Goal: Task Accomplishment & Management: Manage account settings

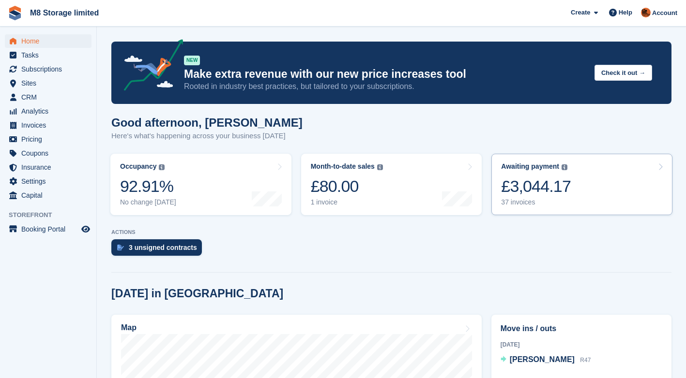
click at [567, 186] on link "Awaiting payment The total outstanding balance on all open invoices. £3,044.17 …" at bounding box center [581, 184] width 181 height 61
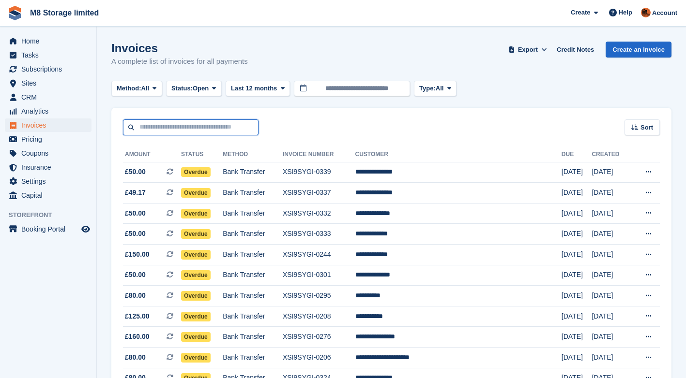
click at [232, 130] on input "text" at bounding box center [190, 128] width 135 height 16
type input "******"
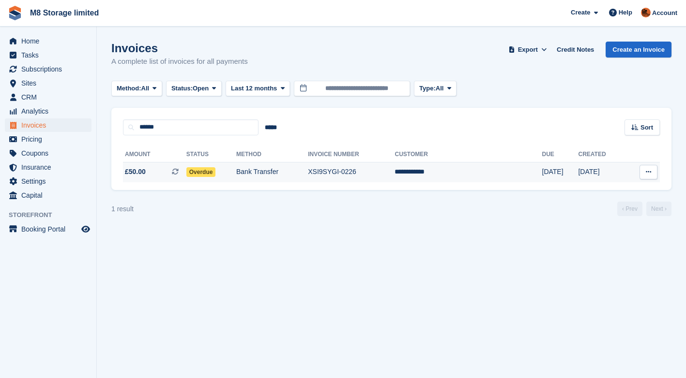
click at [216, 171] on span "Overdue" at bounding box center [201, 172] width 30 height 10
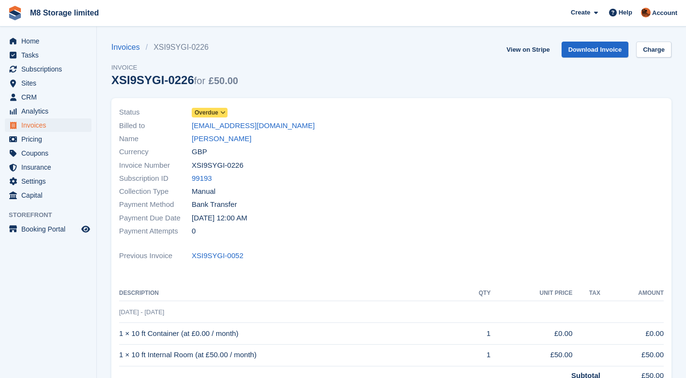
click at [214, 113] on span "Overdue" at bounding box center [206, 112] width 24 height 9
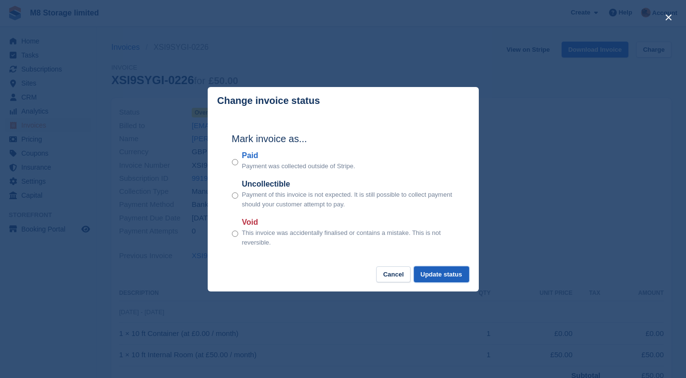
click at [442, 272] on button "Update status" at bounding box center [441, 275] width 55 height 16
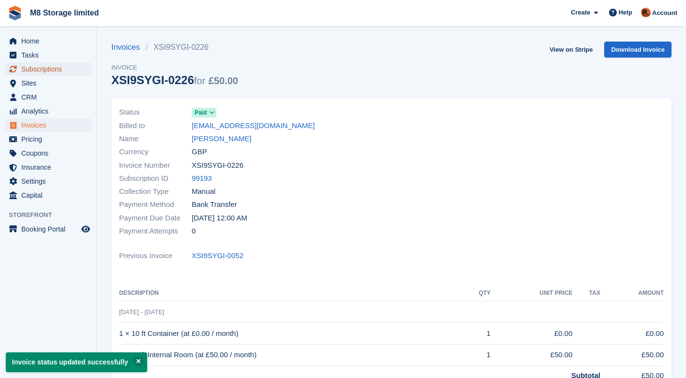
click at [38, 68] on span "Subscriptions" at bounding box center [50, 69] width 58 height 14
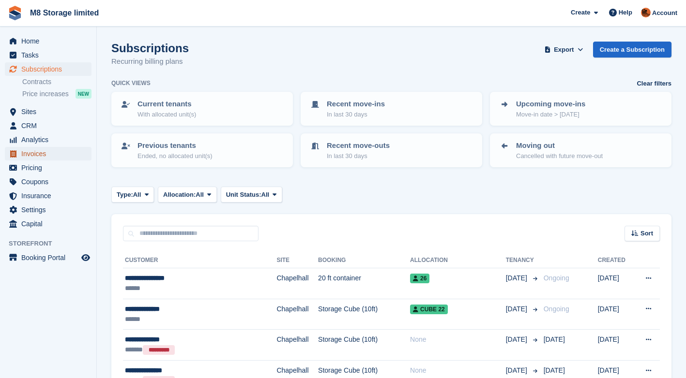
click at [37, 156] on span "Invoices" at bounding box center [50, 154] width 58 height 14
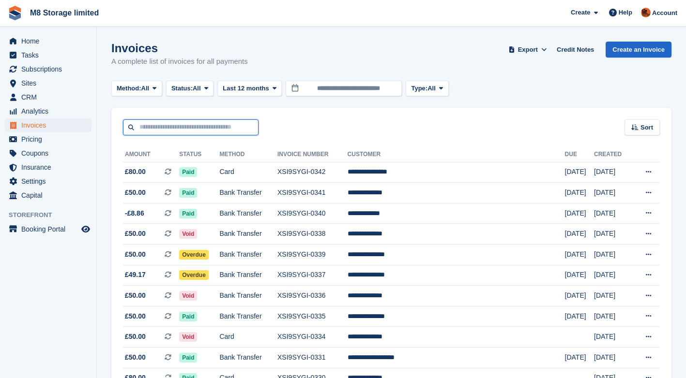
click at [181, 131] on input "text" at bounding box center [190, 128] width 135 height 16
type input "*****"
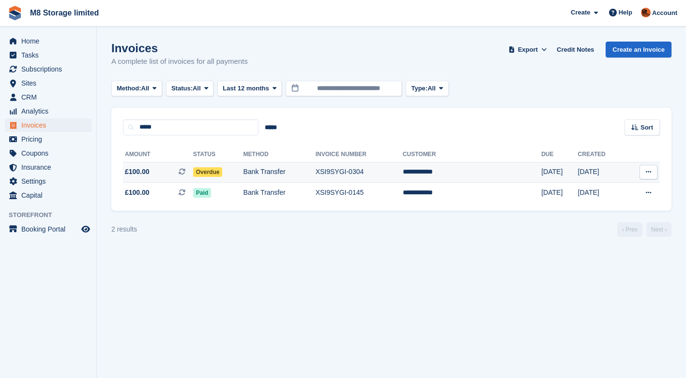
click at [217, 173] on span "Overdue" at bounding box center [208, 172] width 30 height 10
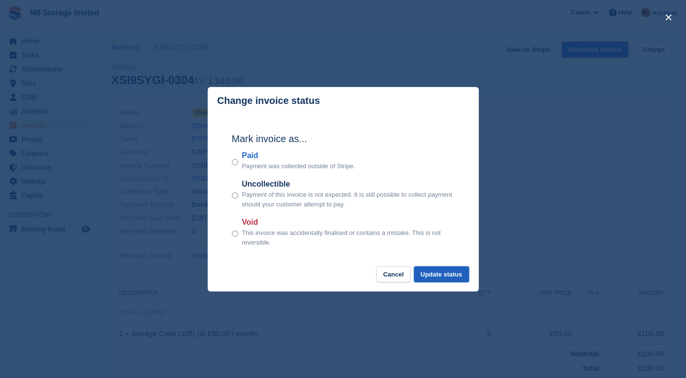
click at [429, 279] on button "Update status" at bounding box center [441, 275] width 55 height 16
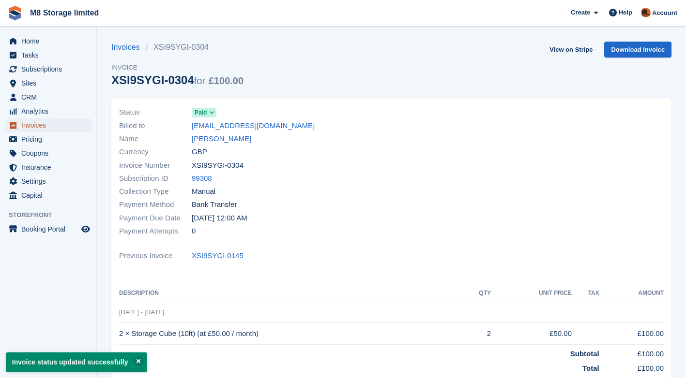
click at [39, 125] on span "Invoices" at bounding box center [50, 126] width 58 height 14
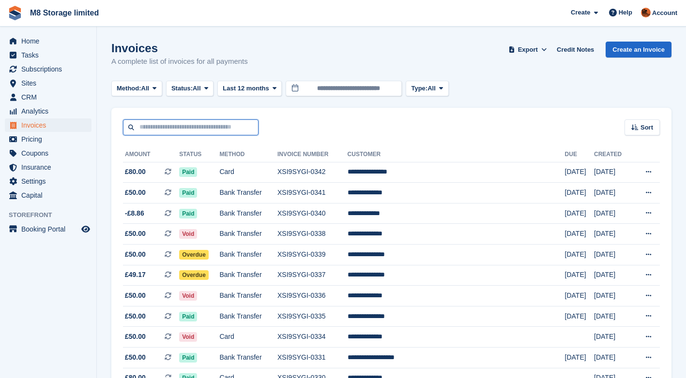
click at [218, 130] on input "text" at bounding box center [190, 128] width 135 height 16
type input "****"
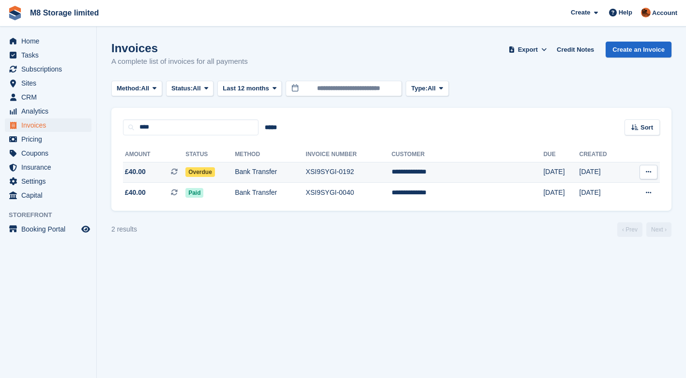
click at [215, 170] on span "Overdue" at bounding box center [200, 172] width 30 height 10
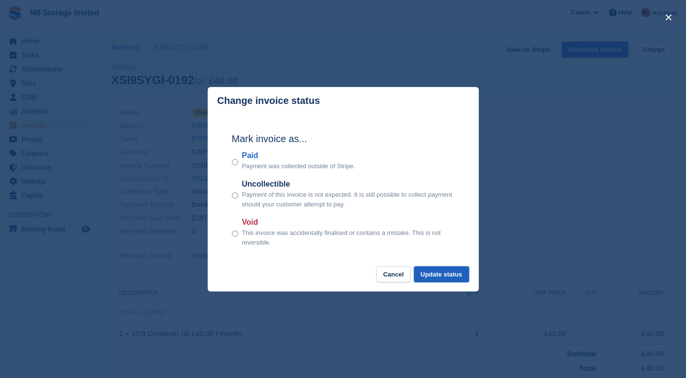
click at [434, 277] on button "Update status" at bounding box center [441, 275] width 55 height 16
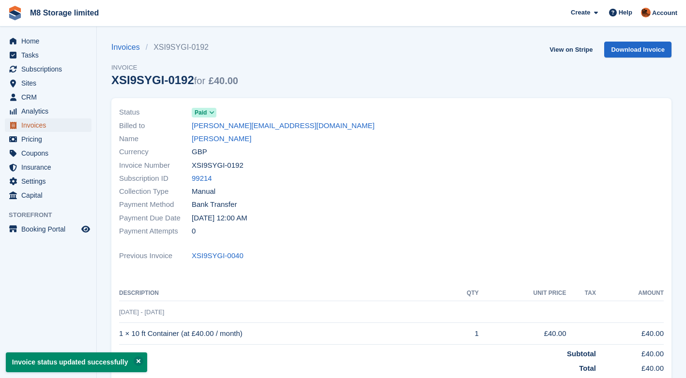
click at [43, 126] on span "Invoices" at bounding box center [50, 126] width 58 height 14
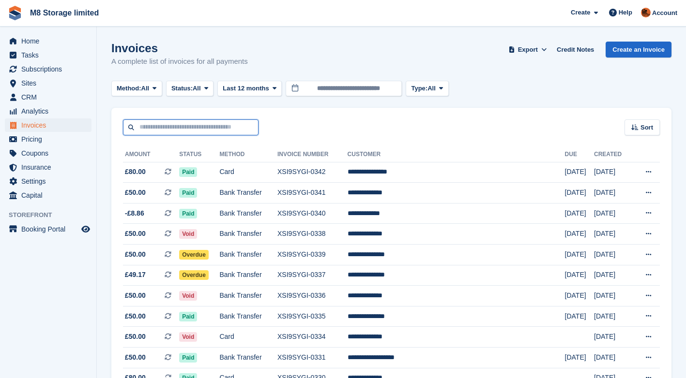
click at [194, 128] on input "text" at bounding box center [190, 128] width 135 height 16
type input "****"
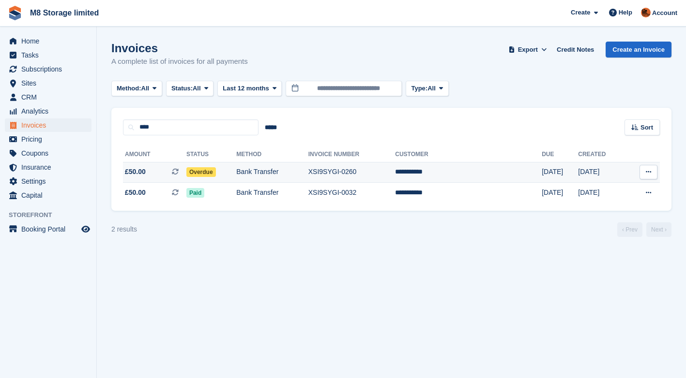
click at [216, 173] on span "Overdue" at bounding box center [201, 172] width 30 height 10
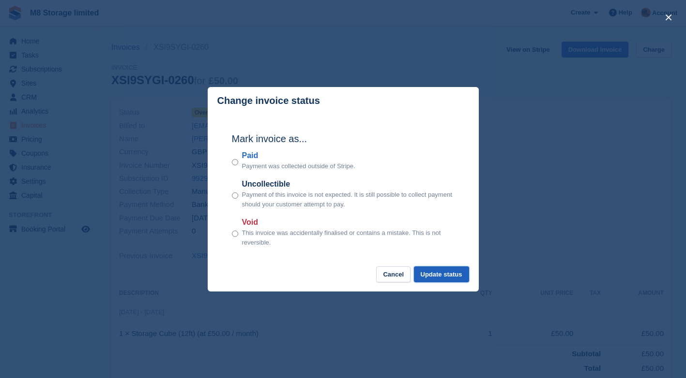
click at [433, 275] on button "Update status" at bounding box center [441, 275] width 55 height 16
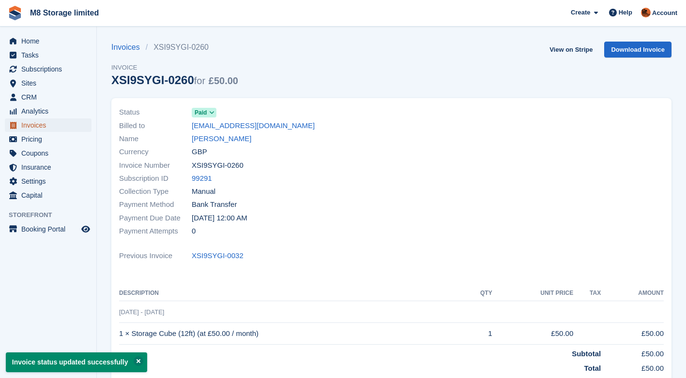
click at [50, 125] on span "Invoices" at bounding box center [50, 126] width 58 height 14
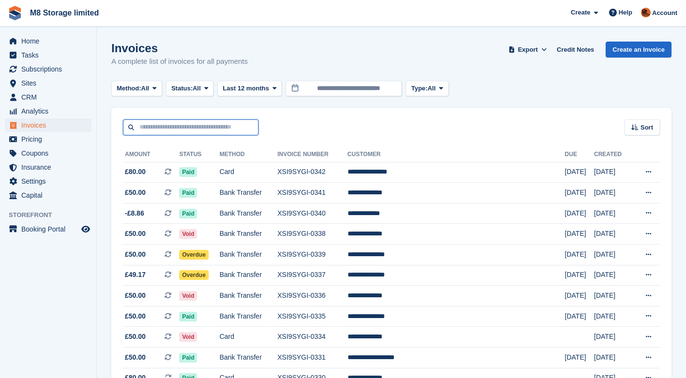
click at [177, 127] on input "text" at bounding box center [190, 128] width 135 height 16
type input "******"
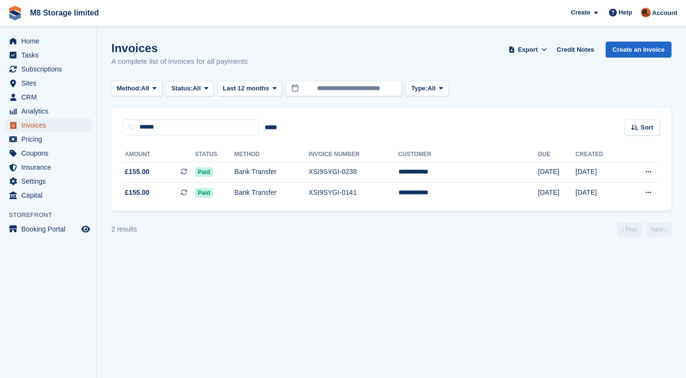
click at [34, 125] on span "Invoices" at bounding box center [50, 126] width 58 height 14
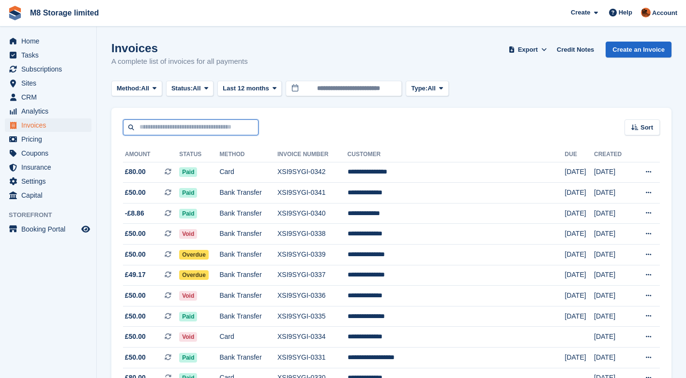
click at [221, 127] on input "text" at bounding box center [190, 128] width 135 height 16
type input "******"
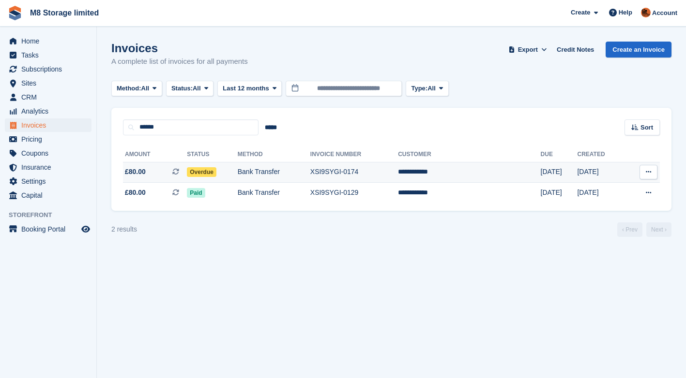
click at [216, 172] on span "Overdue" at bounding box center [202, 172] width 30 height 10
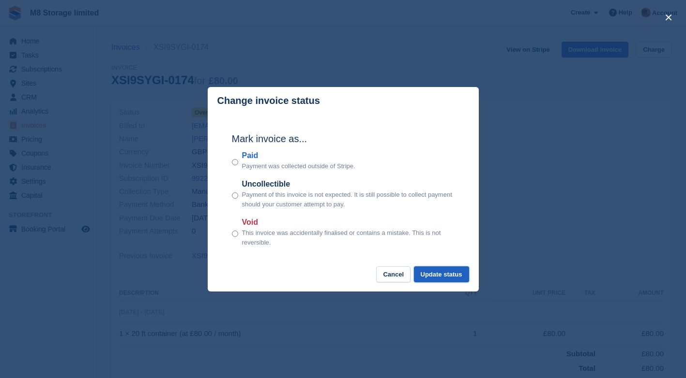
click at [427, 276] on button "Update status" at bounding box center [441, 275] width 55 height 16
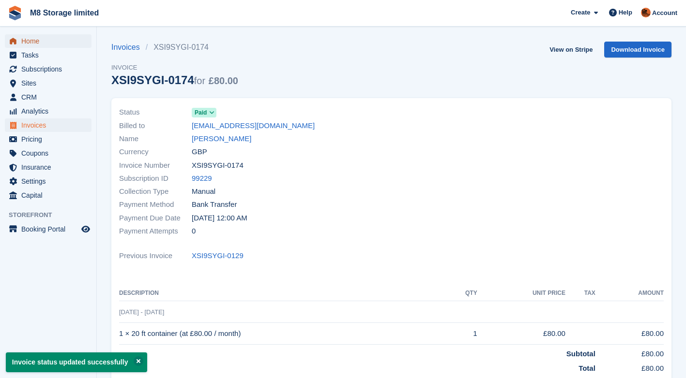
click at [39, 39] on span "Home" at bounding box center [50, 41] width 58 height 14
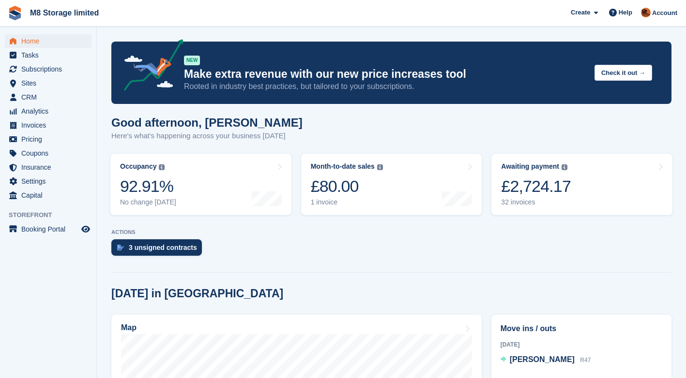
click at [524, 229] on p "ACTIONS" at bounding box center [391, 232] width 560 height 6
click at [562, 206] on div "32 invoices" at bounding box center [536, 202] width 70 height 8
